Goal: Task Accomplishment & Management: Complete application form

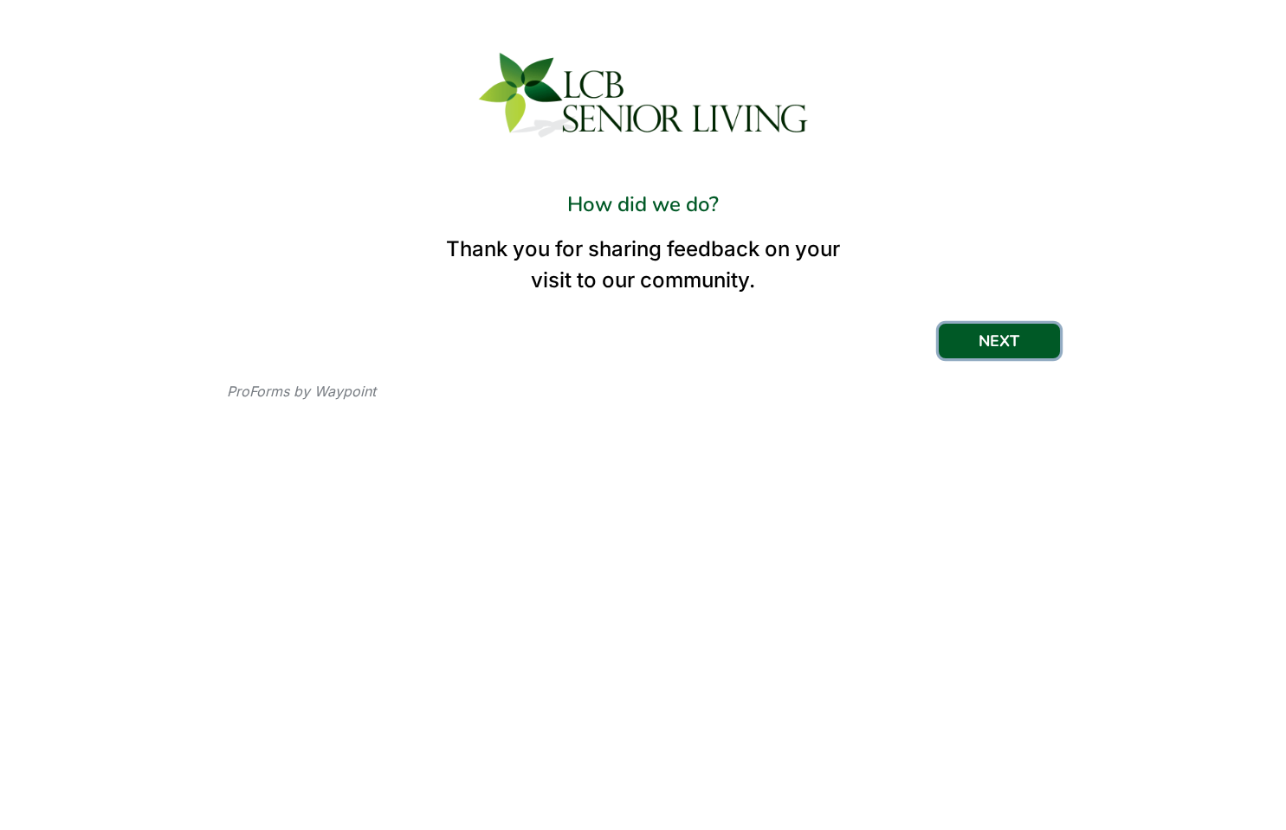
click at [1004, 342] on button "NEXT" at bounding box center [998, 341] width 121 height 35
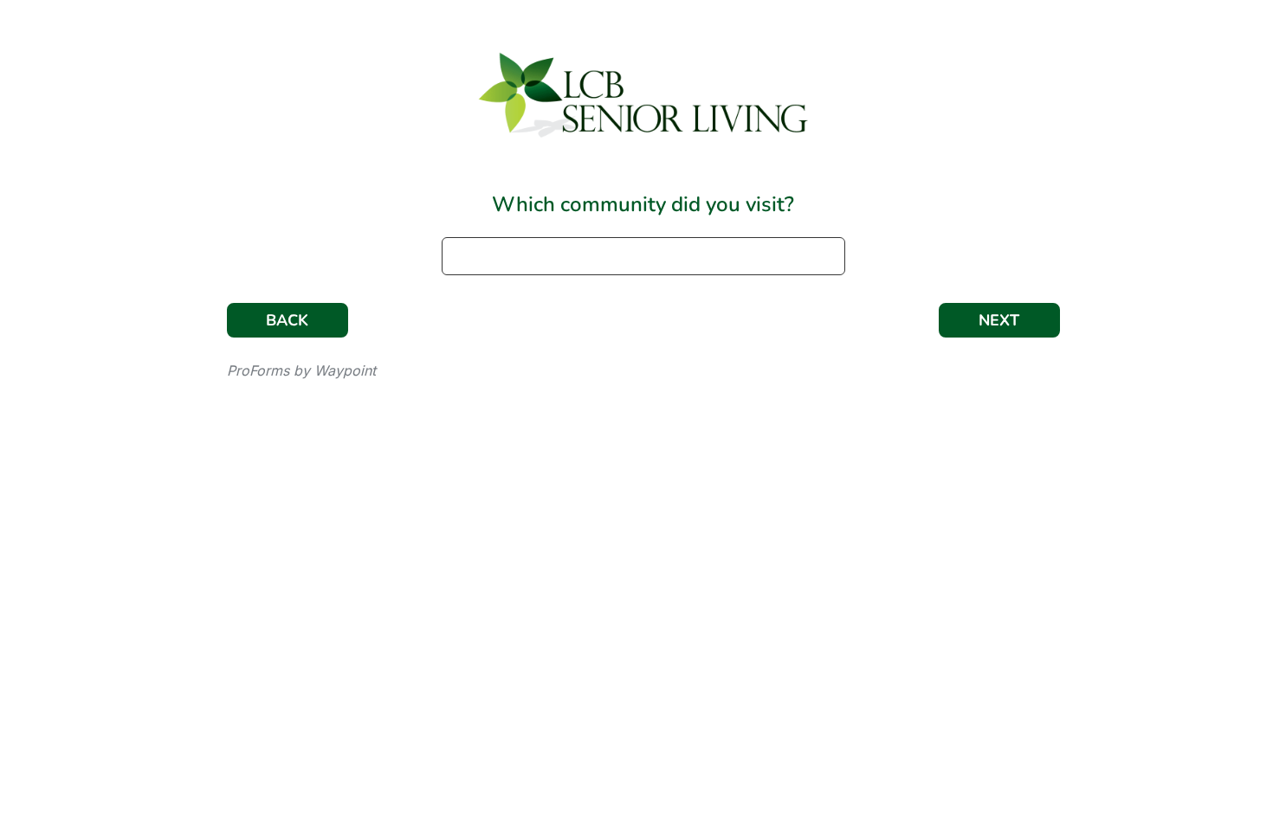
click at [613, 255] on input at bounding box center [643, 256] width 403 height 38
type input "[GEOGRAPHIC_DATA]"
click at [1040, 317] on button "NEXT" at bounding box center [998, 320] width 121 height 35
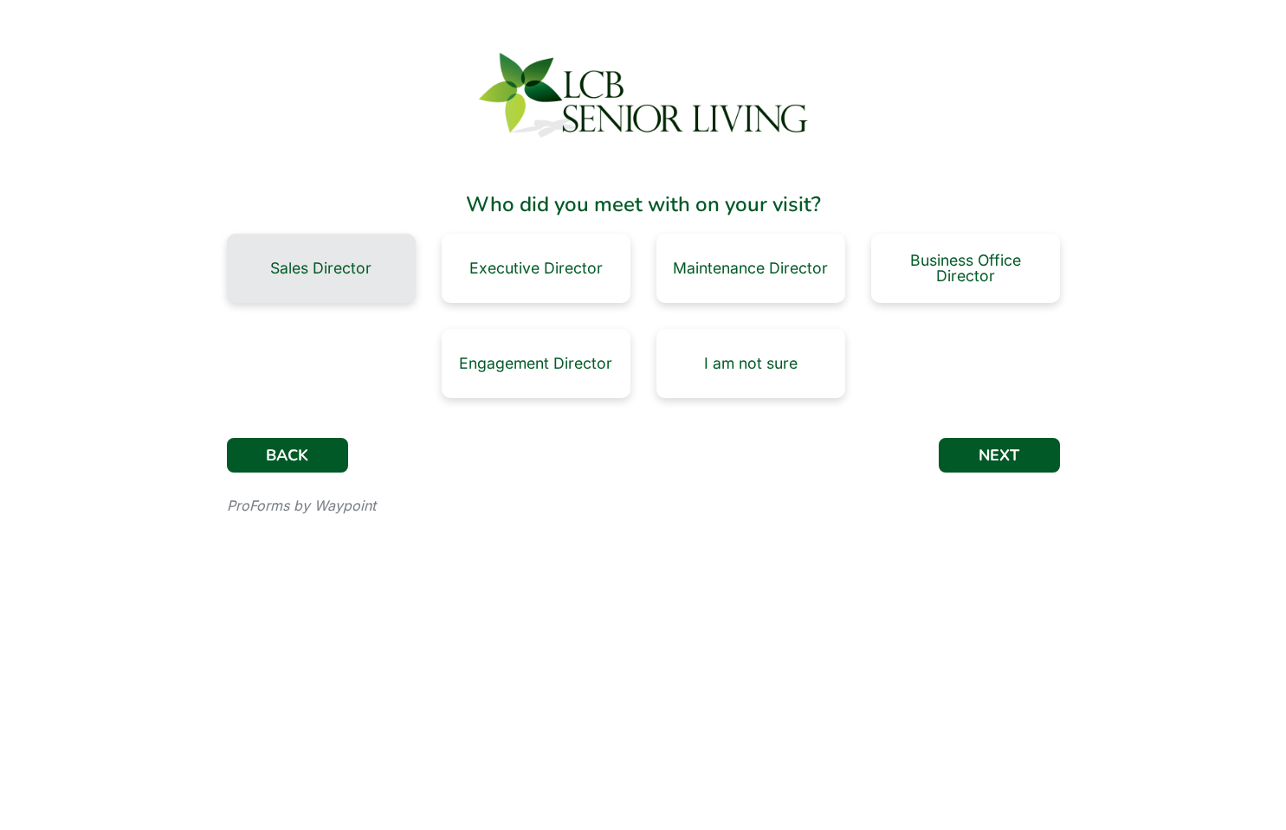
click at [353, 264] on div "Sales Director" at bounding box center [320, 269] width 101 height 16
click at [1010, 454] on button "NEXT" at bounding box center [998, 455] width 121 height 35
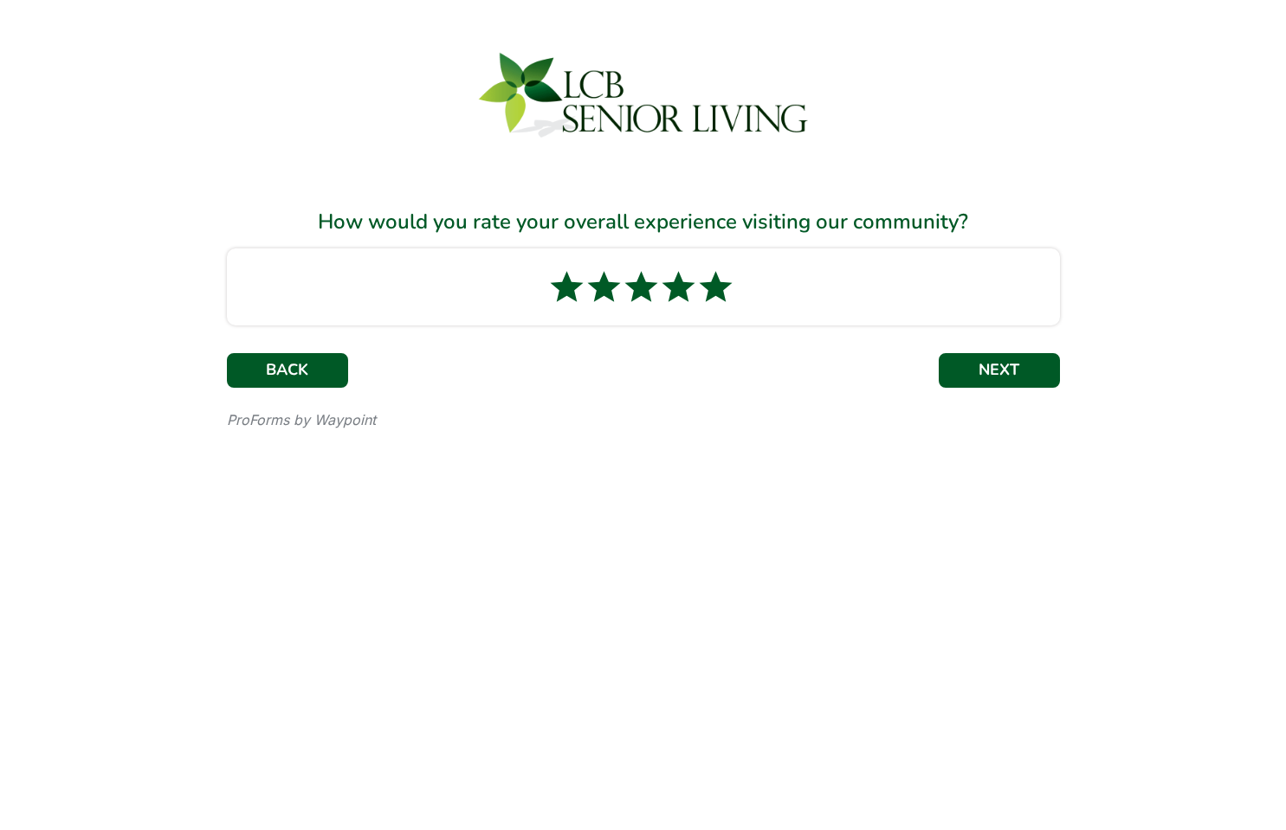
click at [718, 292] on icon at bounding box center [715, 287] width 33 height 30
click at [1008, 367] on button "NEXT" at bounding box center [998, 370] width 121 height 35
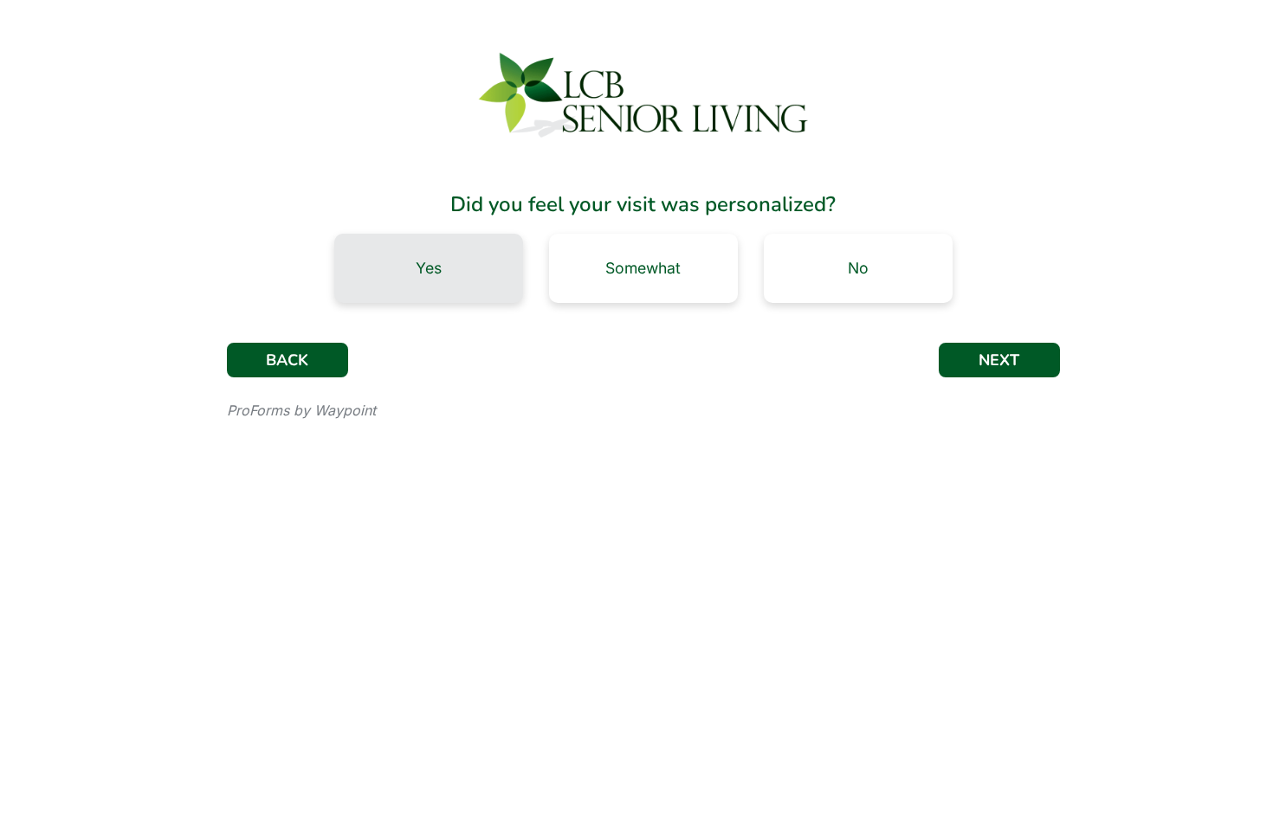
drag, startPoint x: 439, startPoint y: 260, endPoint x: 648, endPoint y: 306, distance: 214.7
click at [440, 261] on div "Yes" at bounding box center [429, 269] width 26 height 16
click at [975, 359] on button "NEXT" at bounding box center [998, 360] width 121 height 35
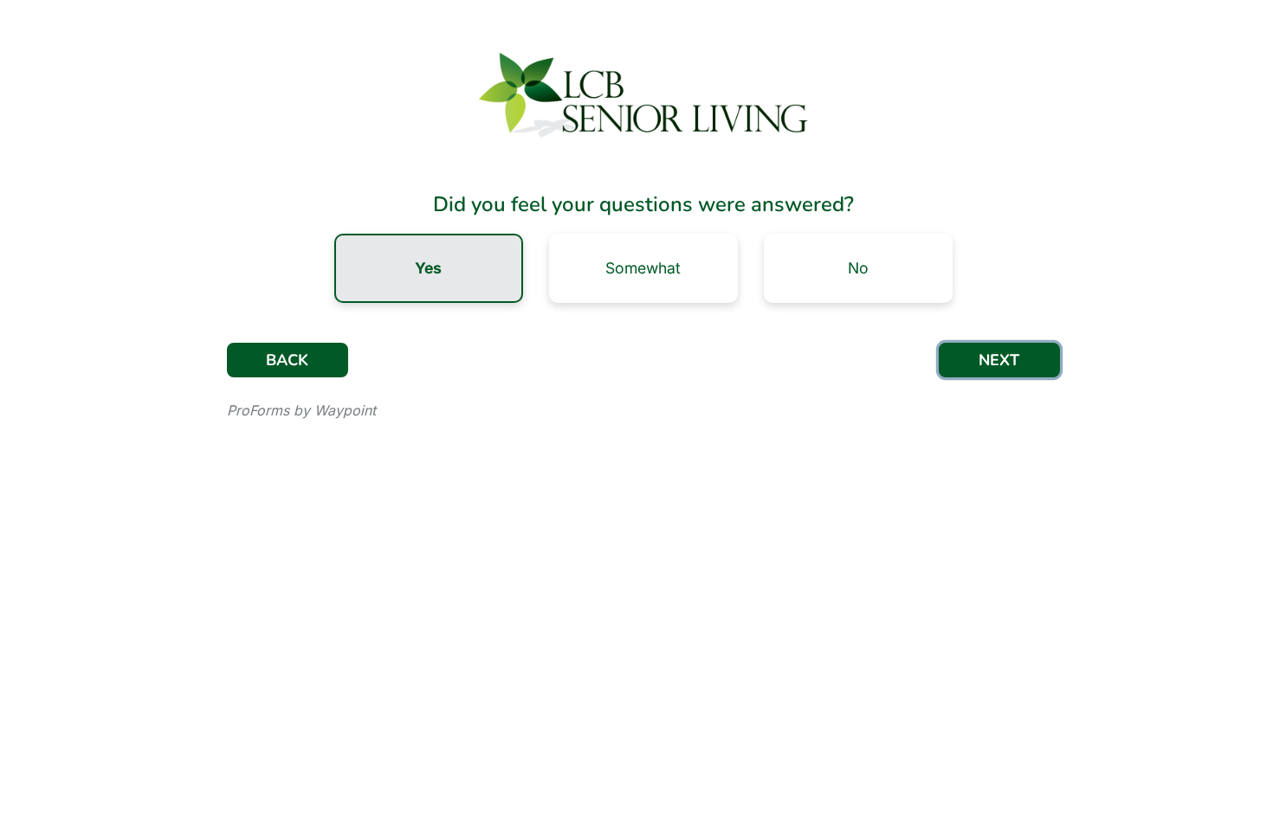
click at [1002, 360] on button "NEXT" at bounding box center [998, 360] width 121 height 35
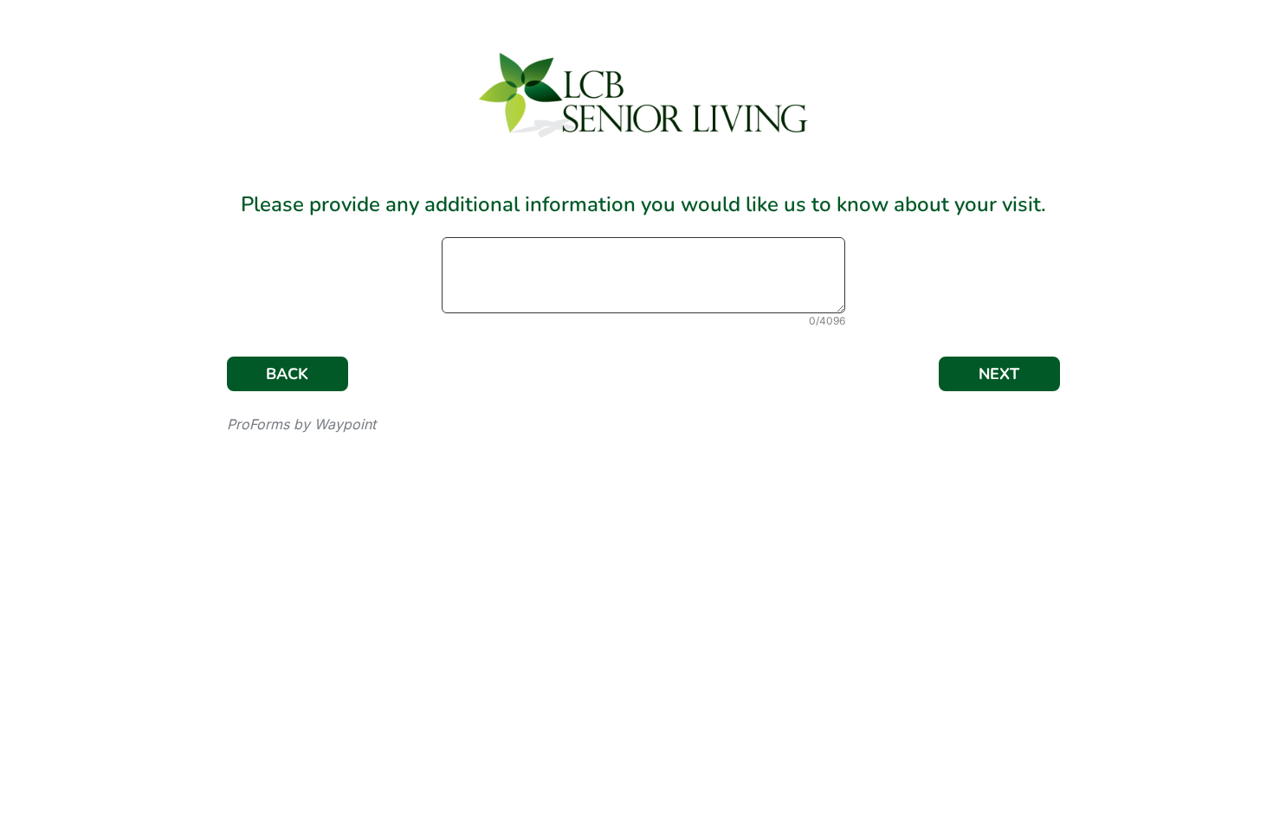
click at [639, 275] on textarea at bounding box center [643, 275] width 403 height 76
click at [673, 268] on textarea "[PERSON_NAME] was filling in for [PERSON_NAME], and she provided a very welc" at bounding box center [643, 275] width 403 height 76
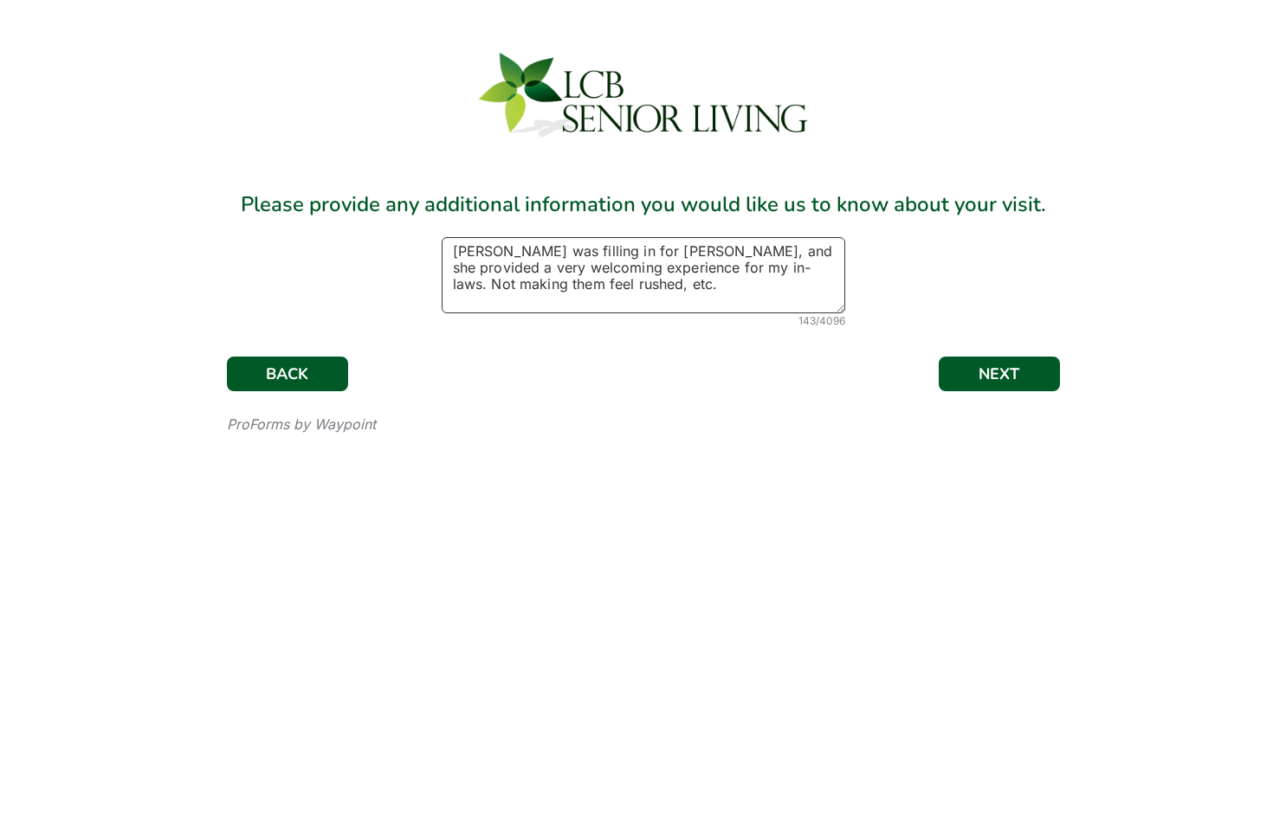
type textarea "[PERSON_NAME] was filling in for [PERSON_NAME], and she provided a very welcomi…"
click at [1009, 383] on button "NEXT" at bounding box center [998, 374] width 121 height 35
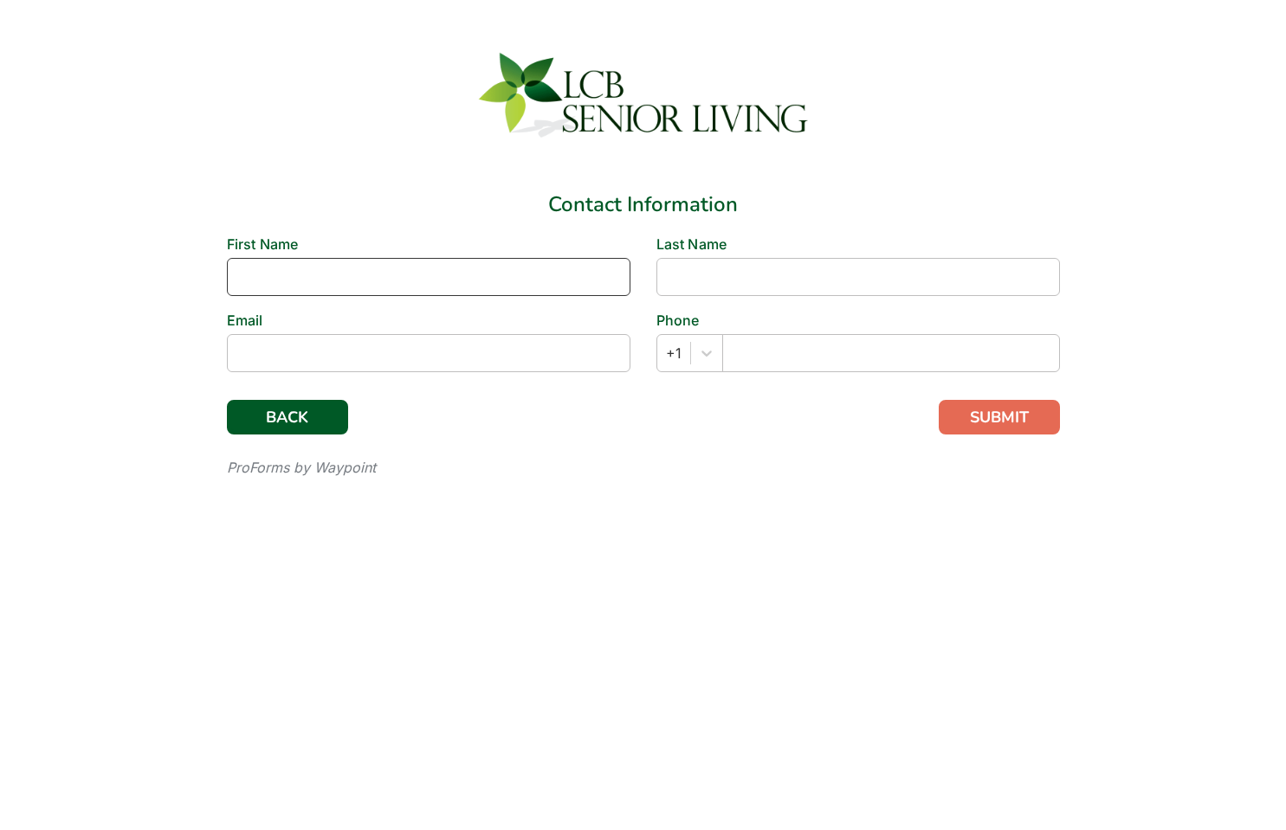
click at [453, 283] on input at bounding box center [428, 277] width 403 height 38
type input "Shireen"
type input "[PERSON_NAME]"
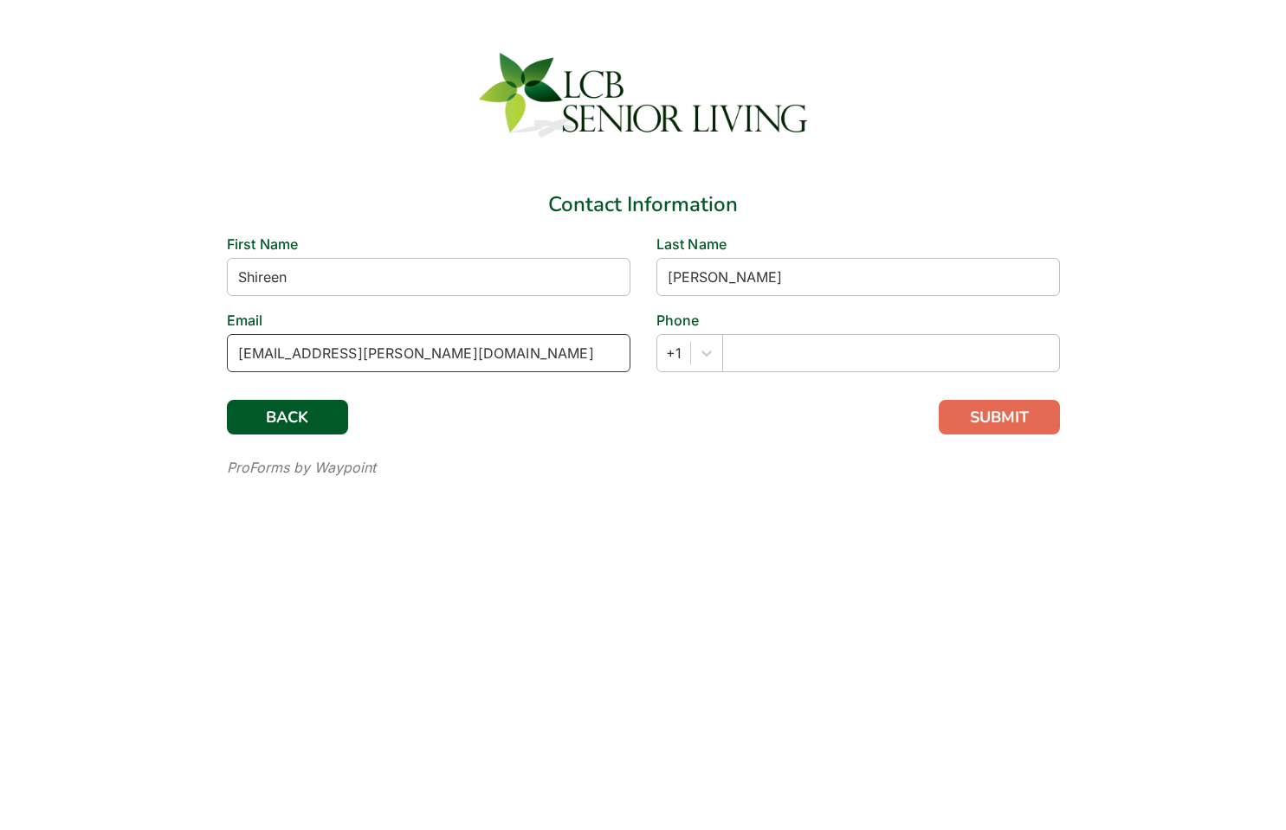
type input "[EMAIL_ADDRESS][PERSON_NAME][DOMAIN_NAME]"
type input "8029999170"
click at [1013, 417] on button "SUBMIT" at bounding box center [998, 417] width 121 height 35
